Goal: Information Seeking & Learning: Learn about a topic

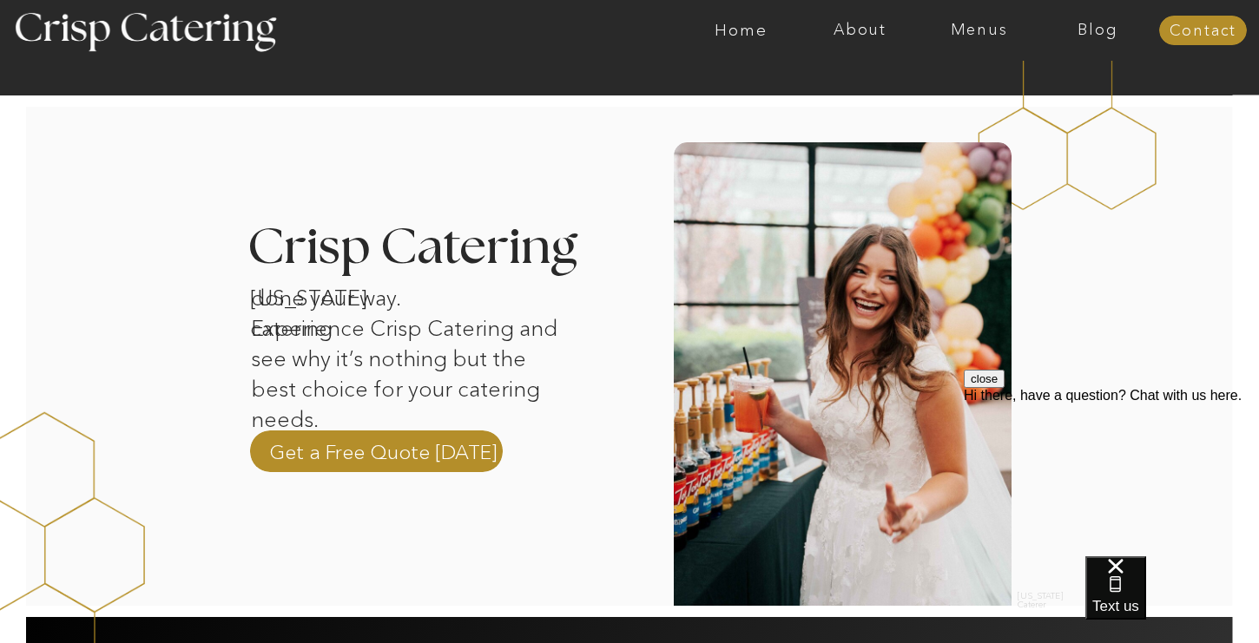
scroll to position [20, 0]
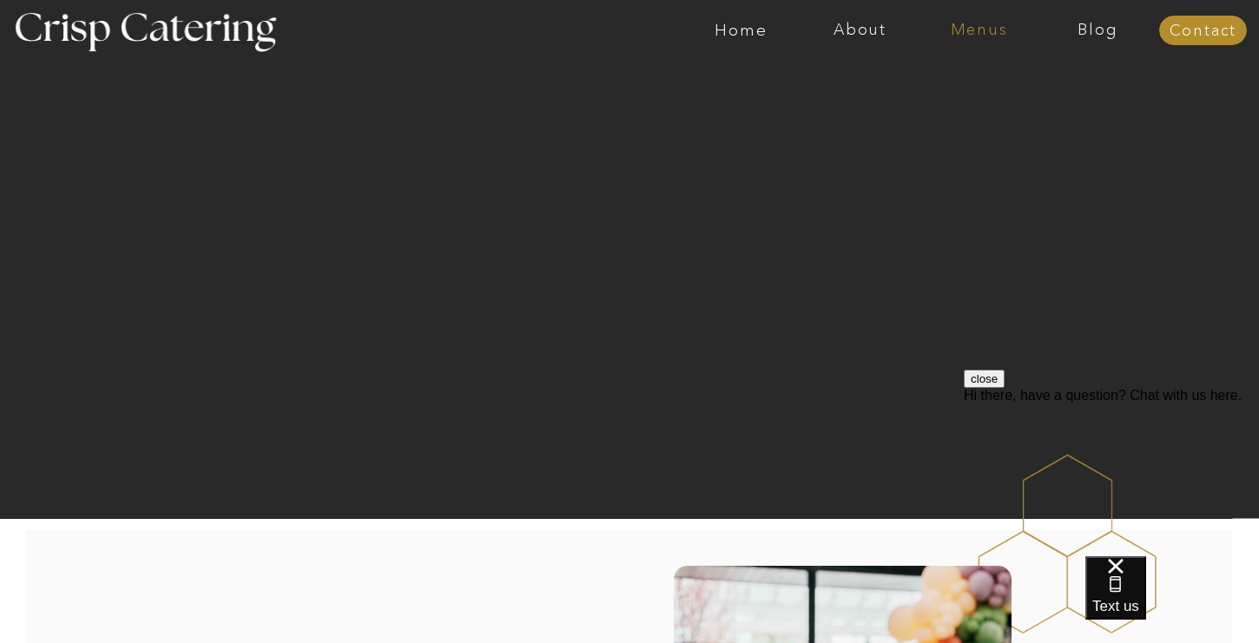
click at [953, 29] on nav "Menus" at bounding box center [978, 30] width 119 height 17
click at [985, 106] on nav "Winter (Sep-Feb)" at bounding box center [977, 102] width 142 height 16
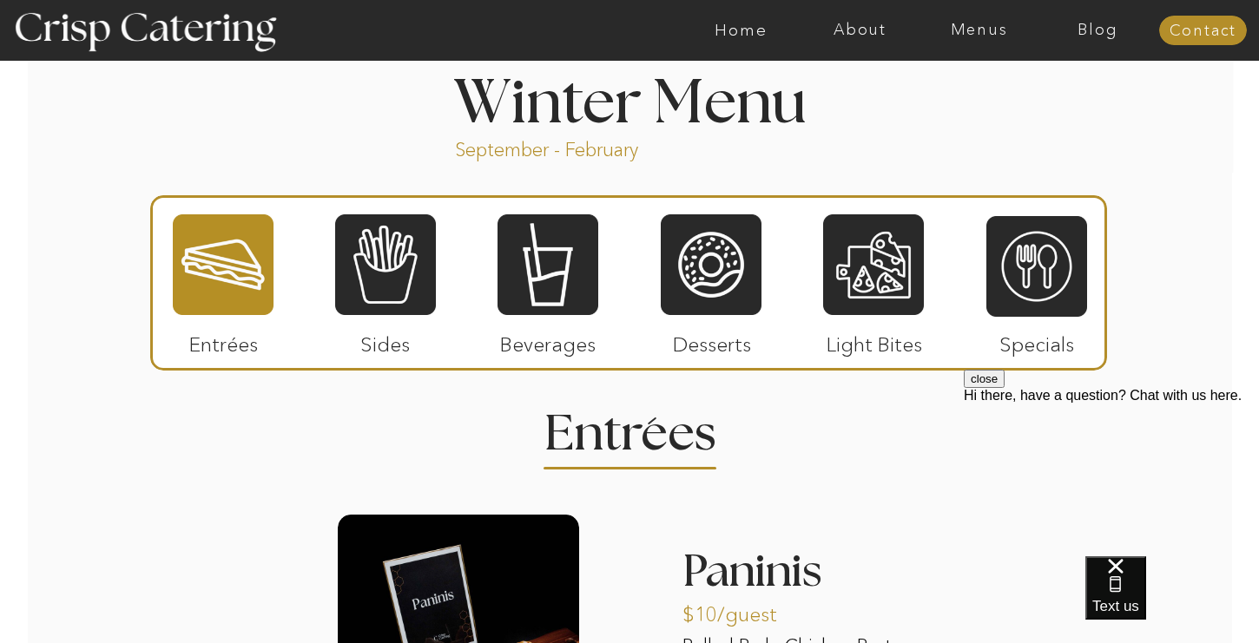
scroll to position [1986, 0]
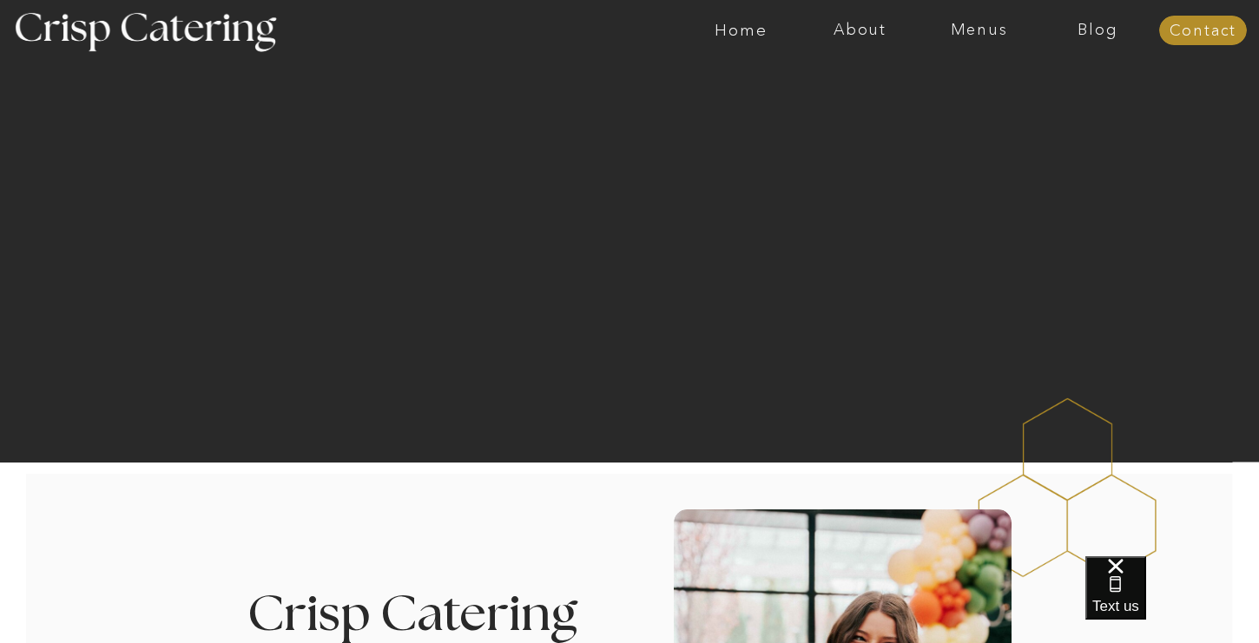
scroll to position [59, 0]
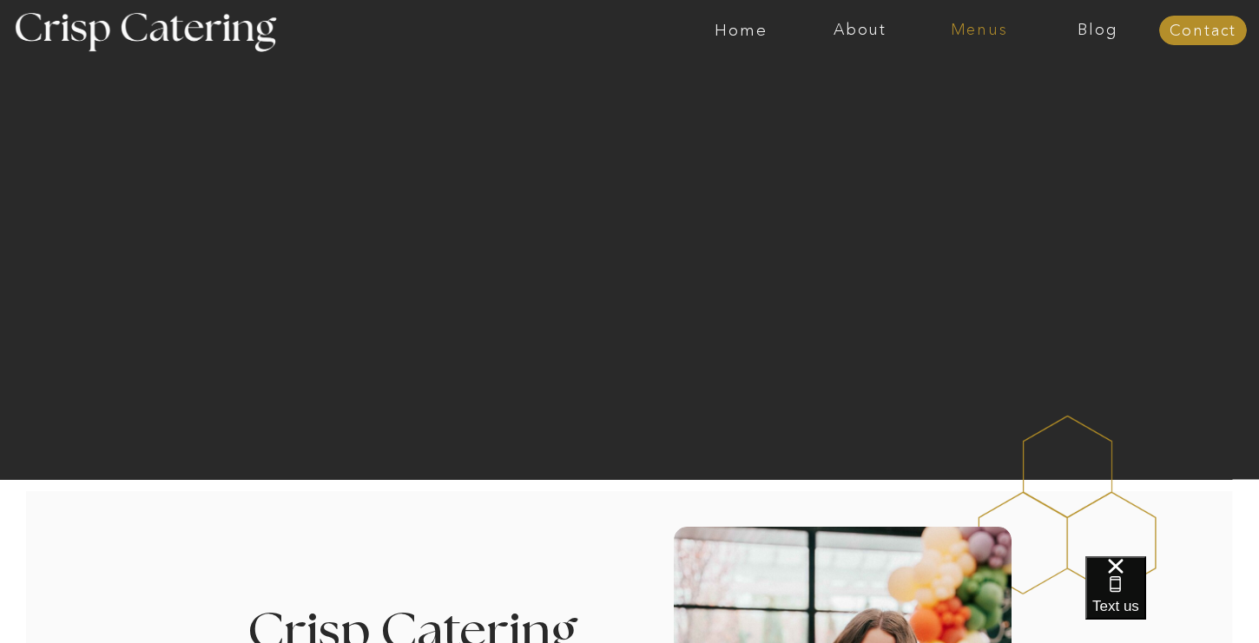
click at [990, 32] on nav "Menus" at bounding box center [978, 30] width 119 height 17
click at [948, 102] on nav "Winter (Sep-Feb)" at bounding box center [977, 102] width 142 height 16
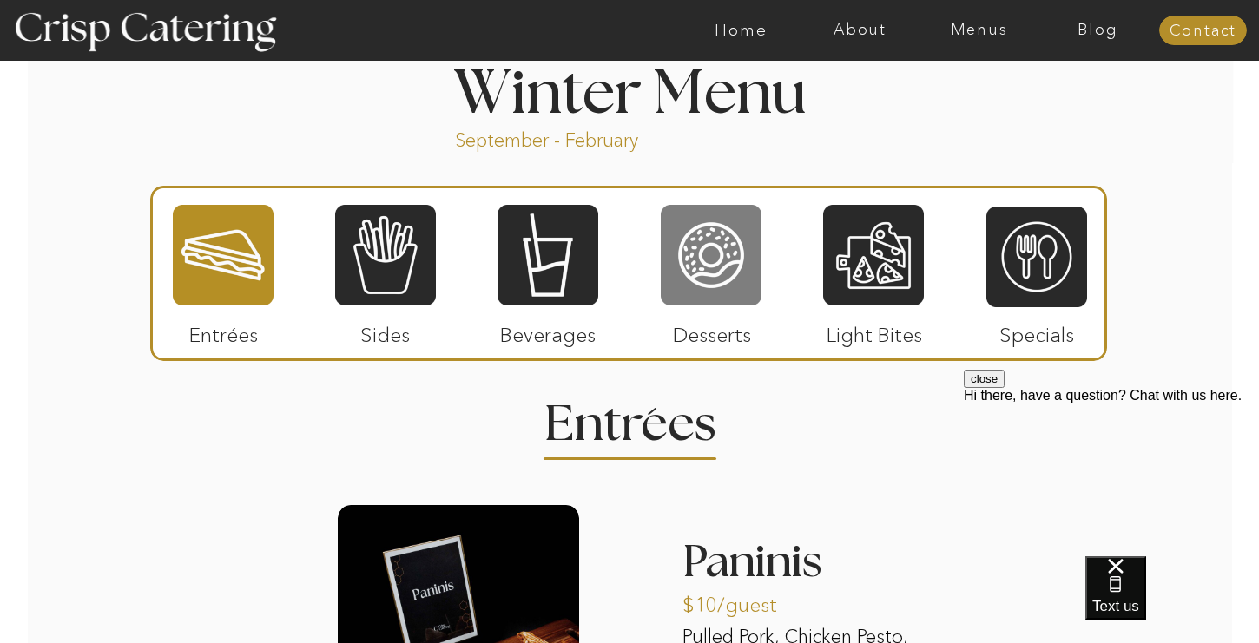
scroll to position [1921, 0]
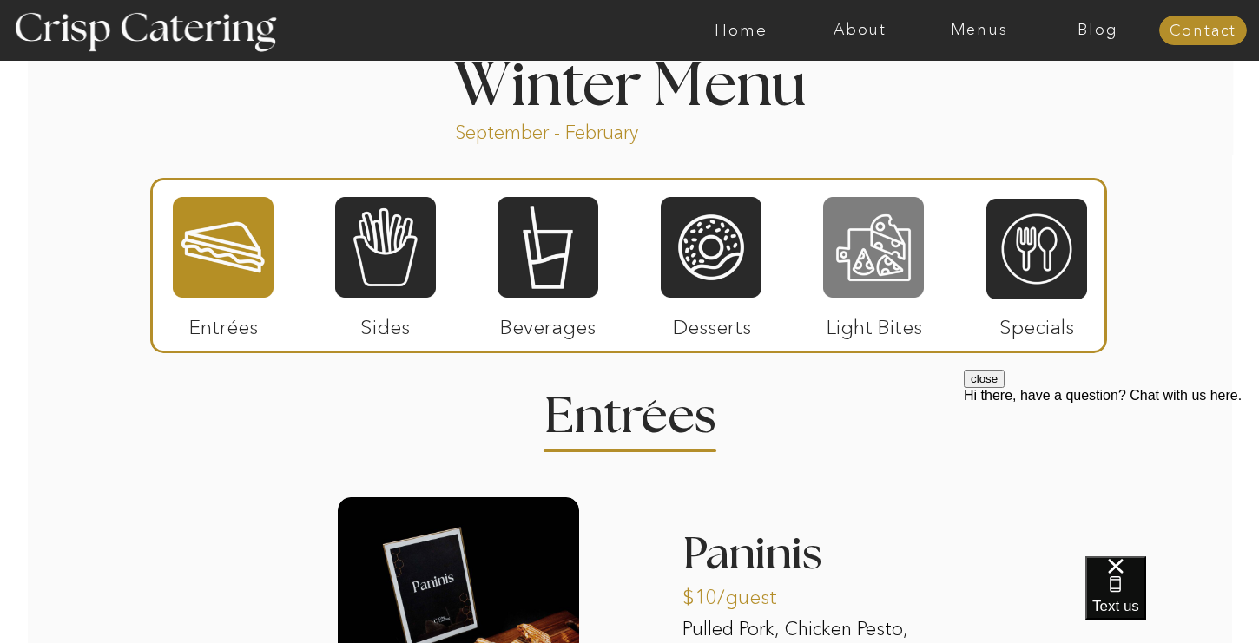
click at [874, 258] on div at bounding box center [873, 247] width 101 height 104
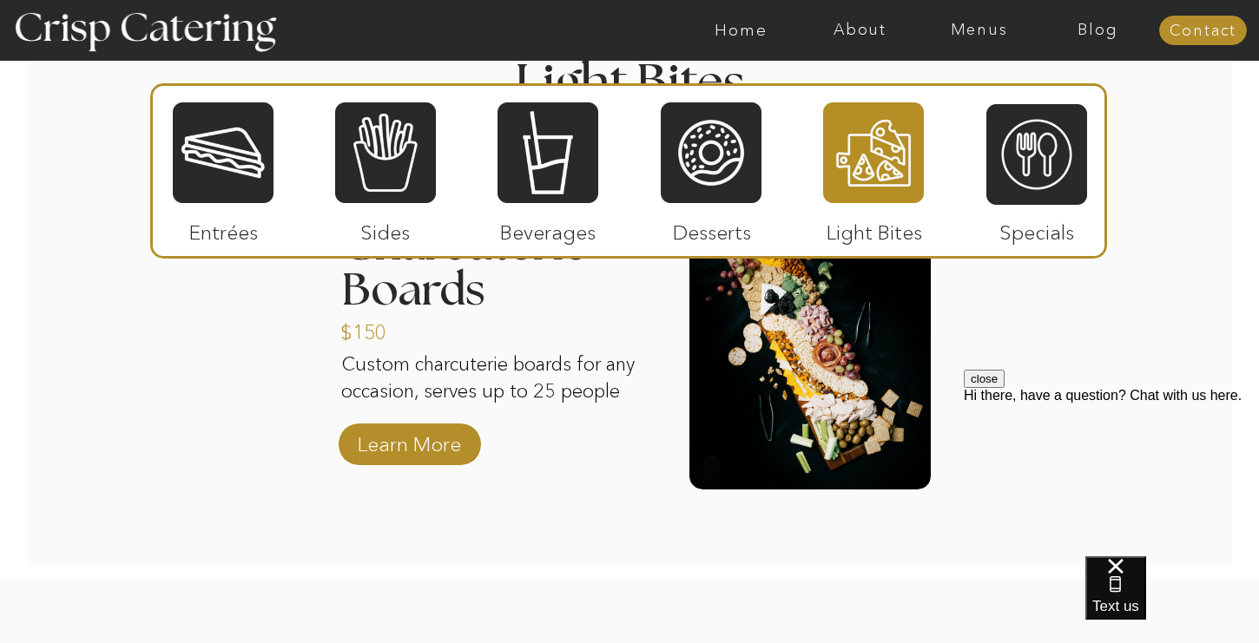
scroll to position [2250, 0]
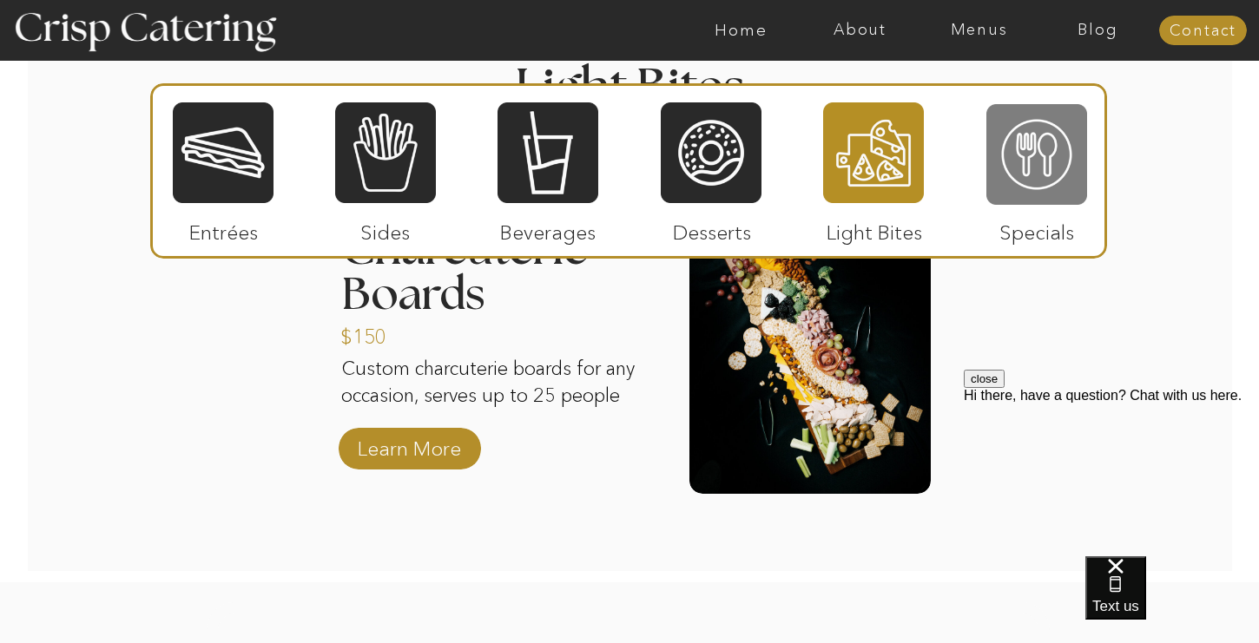
click at [1062, 165] on div at bounding box center [1036, 154] width 101 height 104
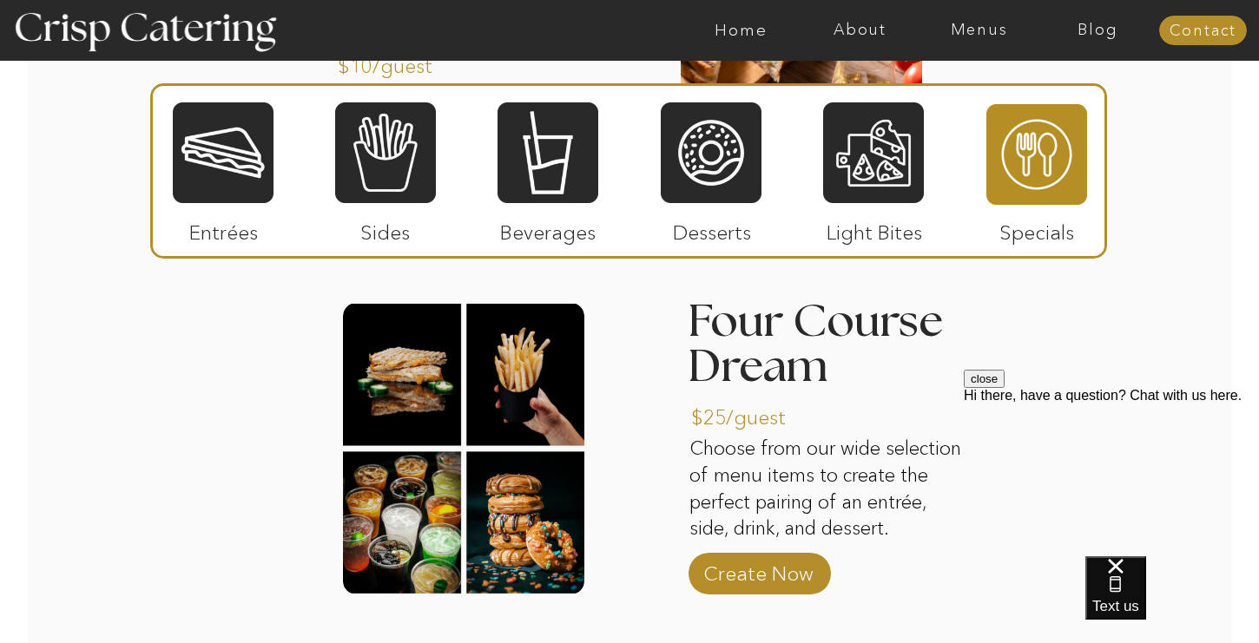
scroll to position [2479, 0]
